Goal: Complete application form: Complete application form

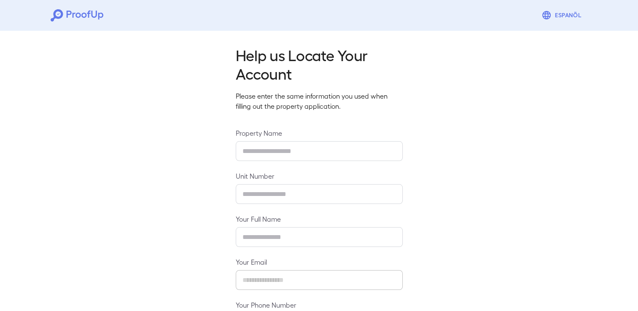
type input "**********"
type input "****"
type input "**********"
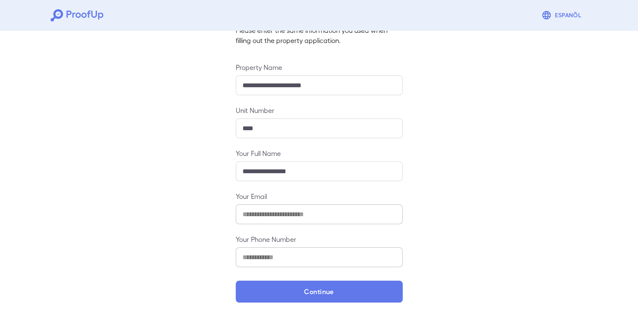
scroll to position [70, 0]
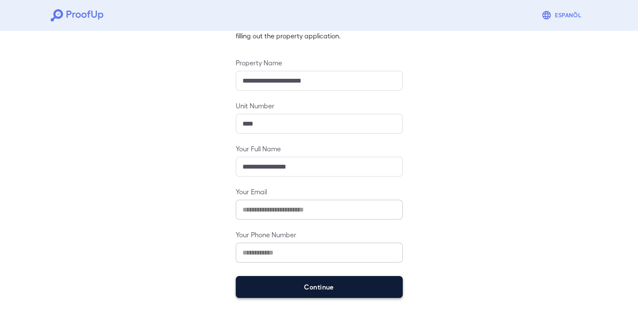
click at [358, 290] on button "Continue" at bounding box center [319, 287] width 167 height 22
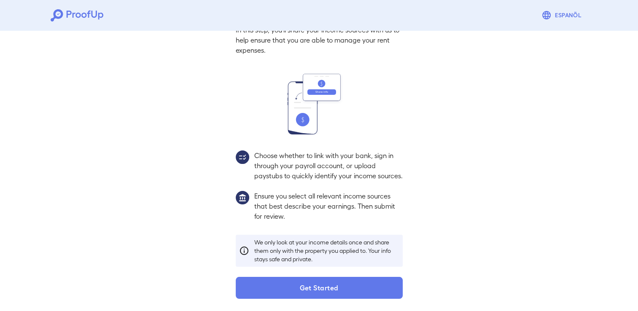
scroll to position [54, 0]
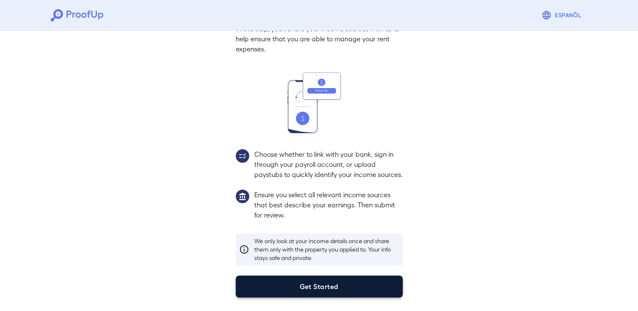
click at [355, 290] on button "Get Started" at bounding box center [319, 287] width 167 height 22
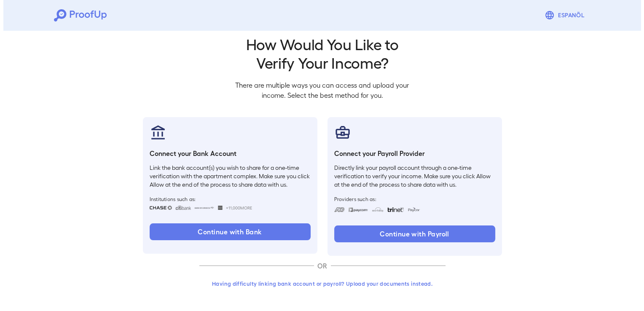
scroll to position [11, 0]
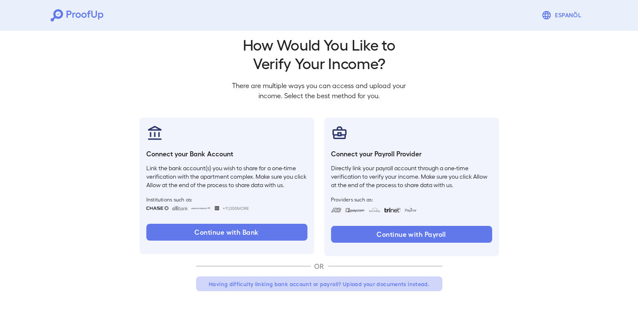
click at [366, 282] on button "Having difficulty linking bank account or payroll? Upload your documents instea…" at bounding box center [319, 283] width 246 height 15
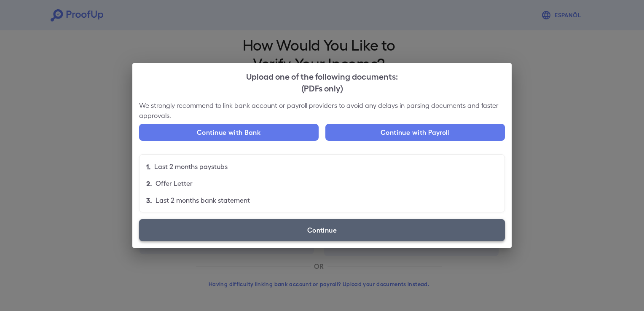
click at [298, 233] on label "Continue" at bounding box center [322, 230] width 366 height 22
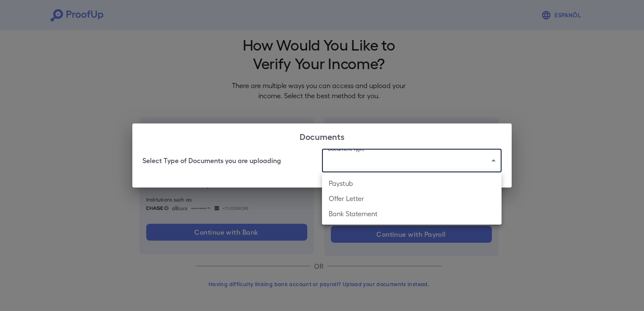
click at [406, 165] on body "Espanõl Go back How Would You Like to Verify Your Income? There are multiple wa…" at bounding box center [322, 150] width 644 height 322
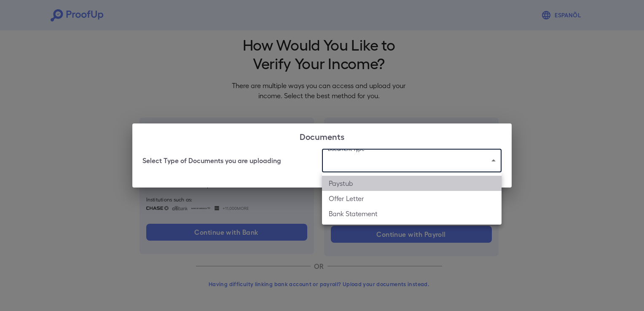
click at [384, 183] on li "Paystub" at bounding box center [412, 183] width 180 height 15
type input "*******"
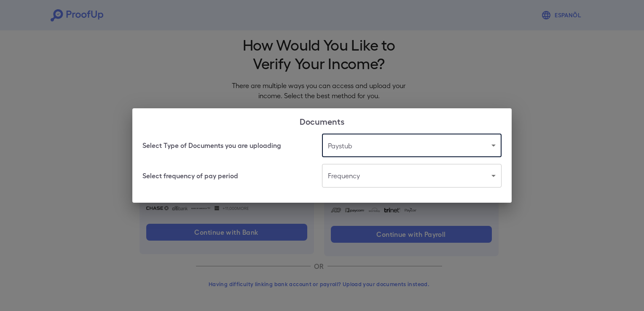
click at [384, 183] on body "Espanõl Go back How Would You Like to Verify Your Income? There are multiple wa…" at bounding box center [322, 150] width 644 height 322
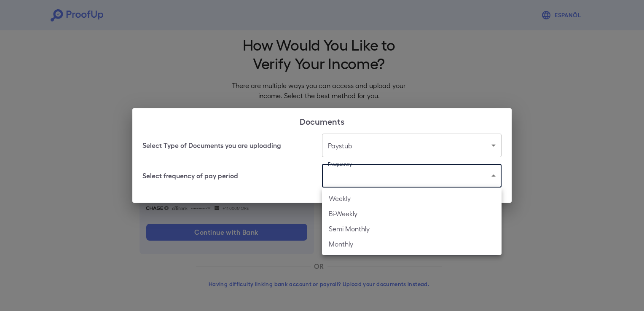
click at [378, 212] on li "Bi-Weekly" at bounding box center [412, 213] width 180 height 15
type input "*********"
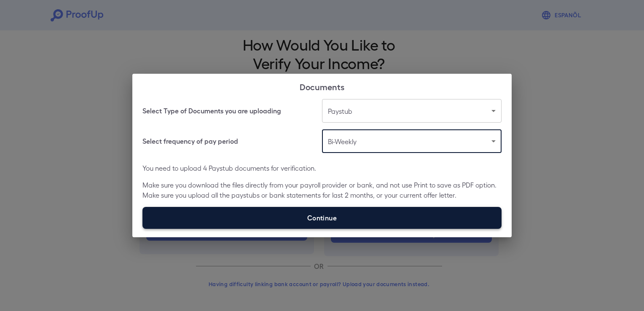
click at [376, 214] on label "Continue" at bounding box center [321, 218] width 359 height 22
click at [143, 228] on input "Continue" at bounding box center [142, 228] width 0 height 0
click at [379, 222] on label "Continue" at bounding box center [321, 218] width 359 height 22
click at [143, 228] on input "Continue" at bounding box center [142, 228] width 0 height 0
click at [341, 218] on label "Continue" at bounding box center [321, 218] width 359 height 22
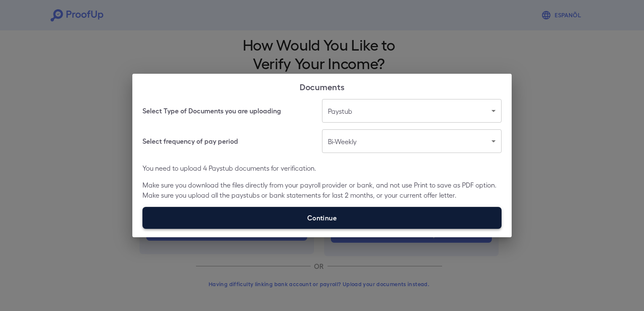
click at [143, 228] on input "Continue" at bounding box center [142, 228] width 0 height 0
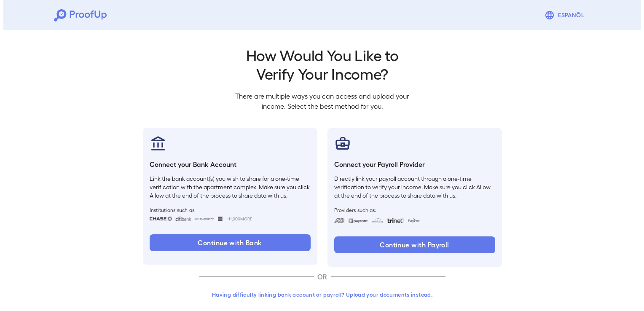
scroll to position [11, 0]
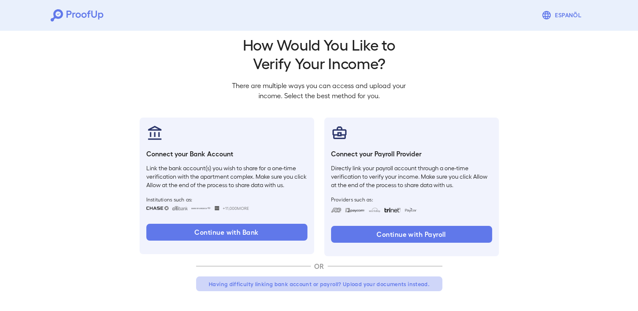
click at [340, 282] on button "Having difficulty linking bank account or payroll? Upload your documents instea…" at bounding box center [319, 283] width 246 height 15
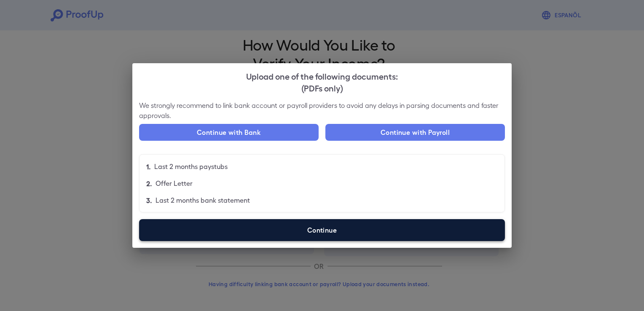
click at [312, 233] on label "Continue" at bounding box center [322, 230] width 366 height 22
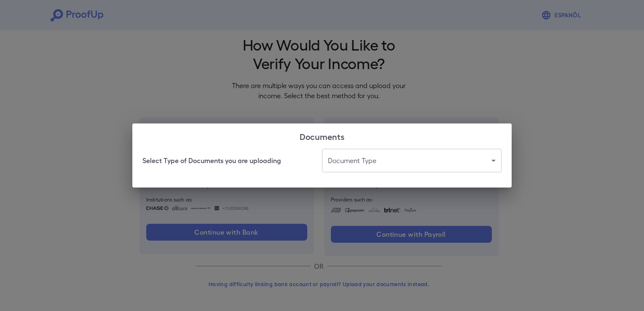
click at [411, 164] on body "Espanõl Go back How Would You Like to Verify Your Income? There are multiple wa…" at bounding box center [322, 150] width 644 height 322
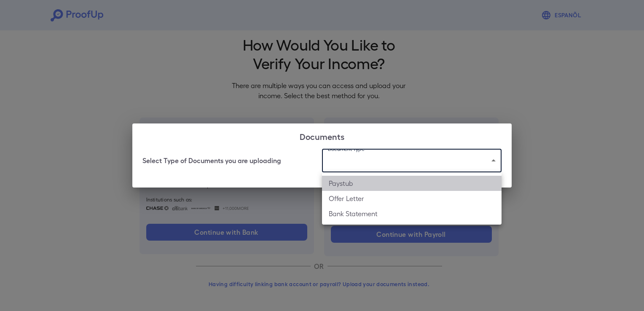
click at [384, 186] on li "Paystub" at bounding box center [412, 183] width 180 height 15
type input "*******"
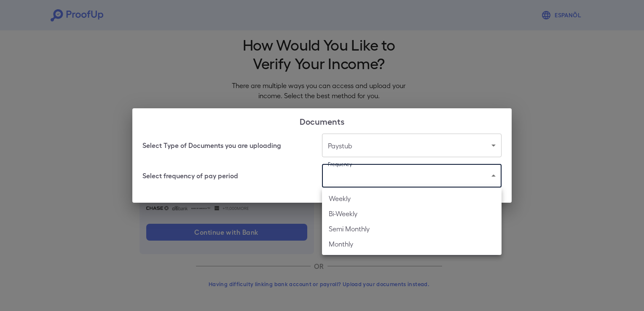
click at [383, 184] on body "Espanõl Go back How Would You Like to Verify Your Income? There are multiple wa…" at bounding box center [322, 150] width 644 height 322
click at [371, 216] on li "Bi-Weekly" at bounding box center [412, 213] width 180 height 15
type input "*********"
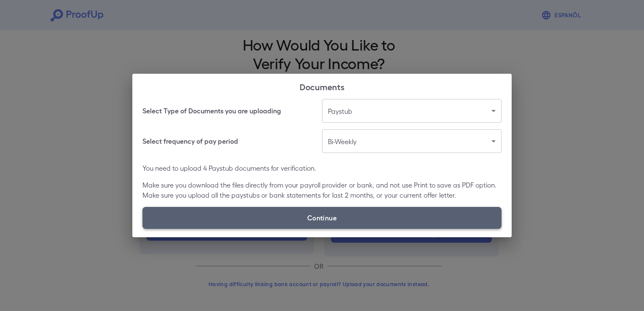
click at [369, 216] on label "Continue" at bounding box center [321, 218] width 359 height 22
click at [143, 228] on input "Continue" at bounding box center [142, 228] width 0 height 0
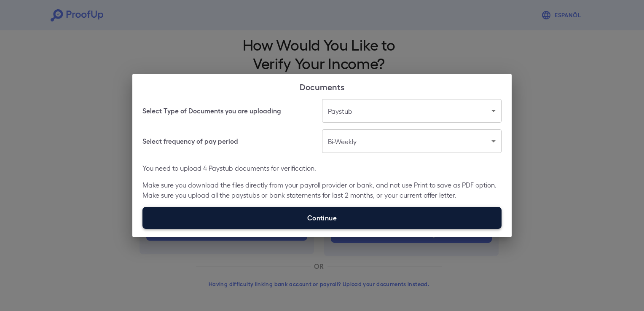
type input "**********"
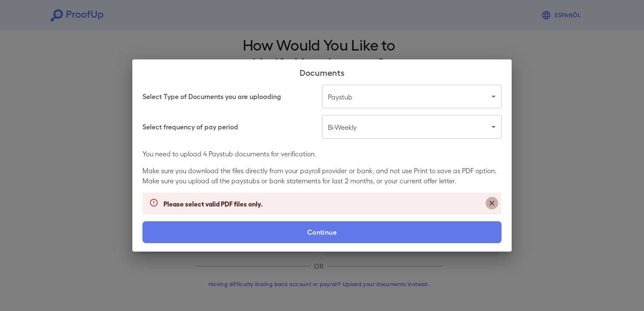
click at [493, 203] on icon "Close" at bounding box center [492, 203] width 8 height 8
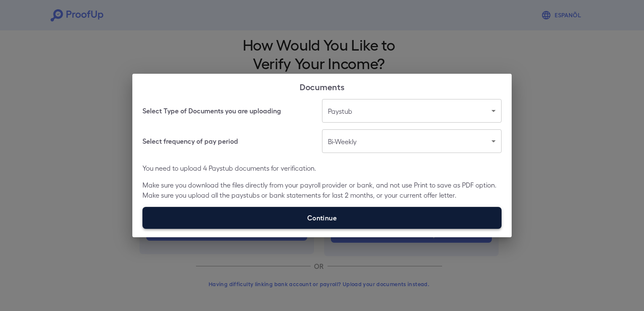
click at [441, 216] on label "Continue" at bounding box center [321, 218] width 359 height 22
click at [143, 228] on input "Continue" at bounding box center [142, 228] width 0 height 0
click at [334, 221] on label "Continue" at bounding box center [321, 218] width 359 height 22
click at [143, 228] on input "Continue" at bounding box center [142, 228] width 0 height 0
click at [317, 221] on label "Continue" at bounding box center [321, 218] width 359 height 22
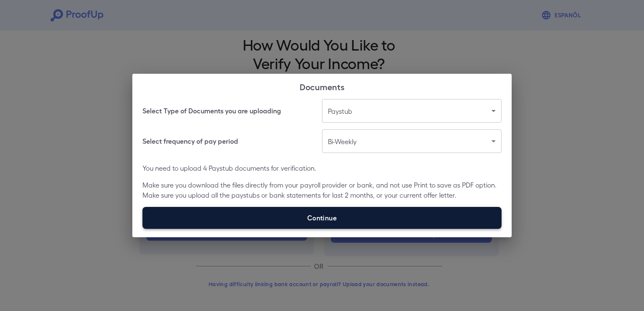
click at [143, 228] on input "Continue" at bounding box center [142, 228] width 0 height 0
type input "**********"
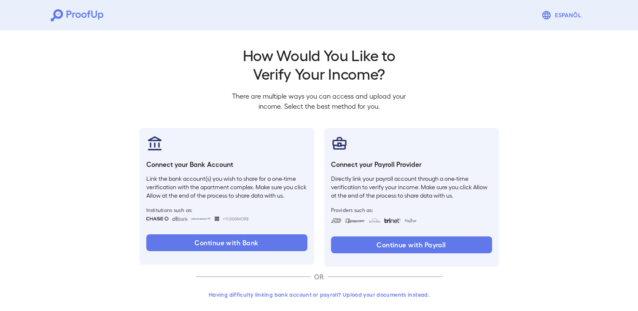
scroll to position [11, 0]
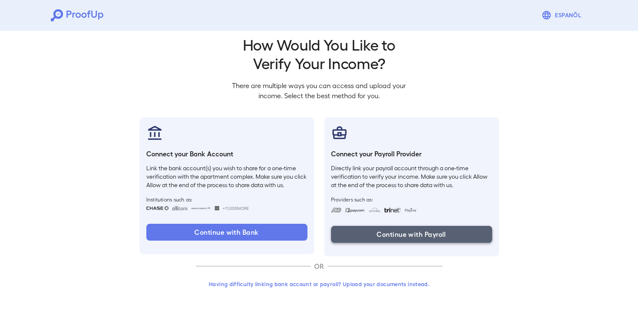
click at [382, 235] on button "Continue with Payroll" at bounding box center [411, 234] width 161 height 17
click at [408, 231] on button "Continue with Payroll" at bounding box center [411, 234] width 161 height 17
click at [410, 237] on button "Continue with Payroll" at bounding box center [411, 234] width 161 height 17
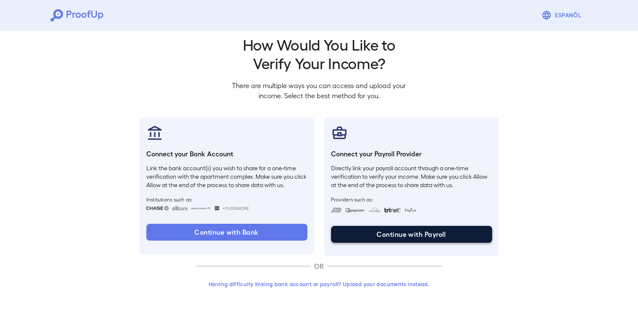
click at [410, 237] on button "Continue with Payroll" at bounding box center [411, 234] width 161 height 17
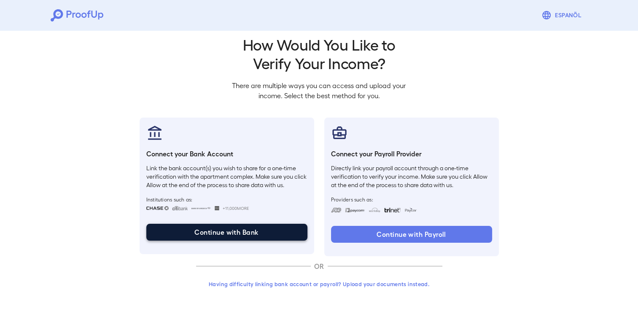
click at [235, 234] on button "Continue with Bank" at bounding box center [226, 232] width 161 height 17
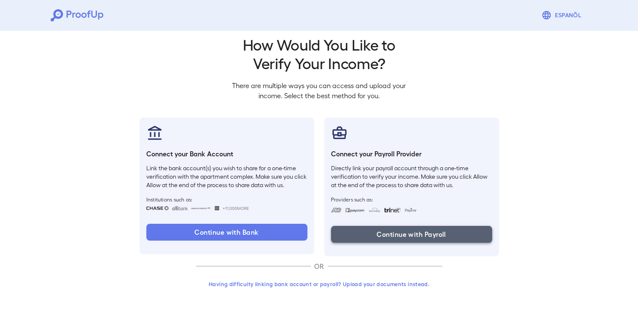
click at [440, 232] on button "Continue with Payroll" at bounding box center [411, 234] width 161 height 17
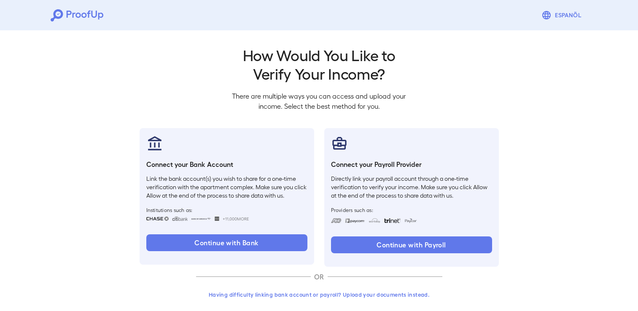
scroll to position [11, 0]
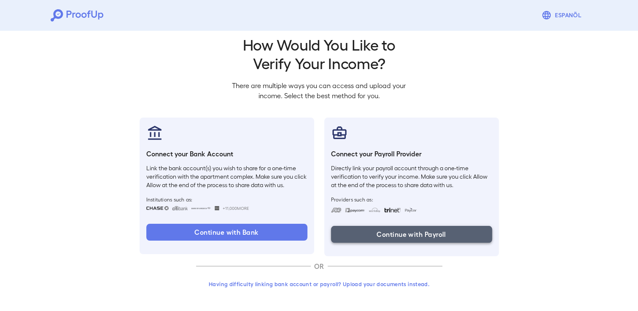
click at [397, 234] on button "Continue with Payroll" at bounding box center [411, 234] width 161 height 17
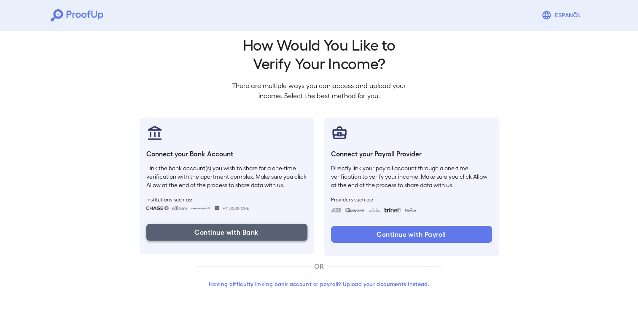
click at [241, 228] on button "Continue with Bank" at bounding box center [226, 232] width 161 height 17
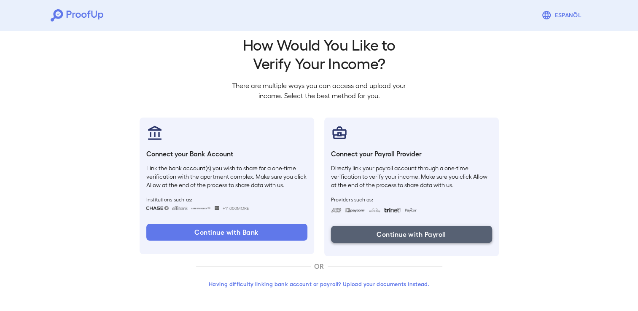
click at [402, 233] on button "Continue with Payroll" at bounding box center [411, 234] width 161 height 17
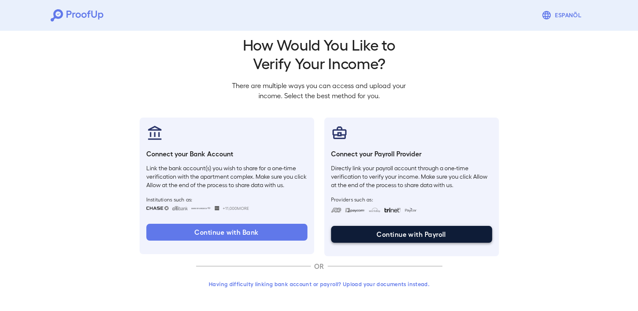
click at [402, 233] on button "Continue with Payroll" at bounding box center [411, 234] width 161 height 17
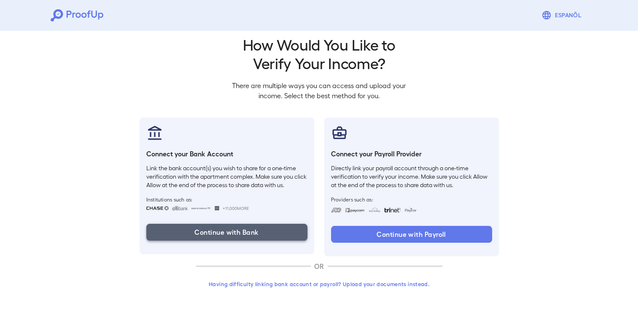
drag, startPoint x: 546, startPoint y: 0, endPoint x: 263, endPoint y: 233, distance: 366.7
click at [263, 233] on button "Continue with Bank" at bounding box center [226, 232] width 161 height 17
